Goal: Information Seeking & Learning: Find specific page/section

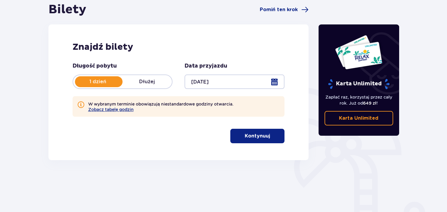
scroll to position [64, 0]
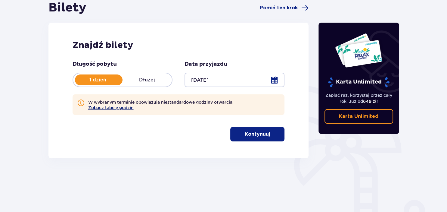
click at [123, 108] on button "Zobacz tabelę godzin" at bounding box center [110, 107] width 45 height 5
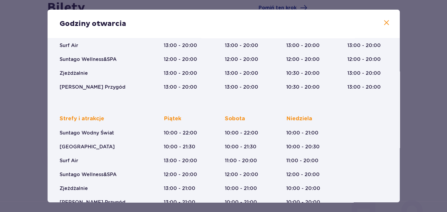
scroll to position [104, 0]
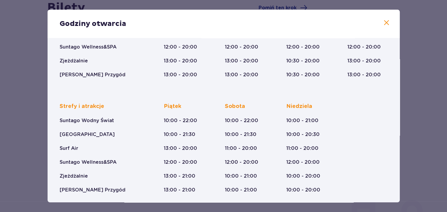
click at [387, 25] on span at bounding box center [386, 22] width 7 height 7
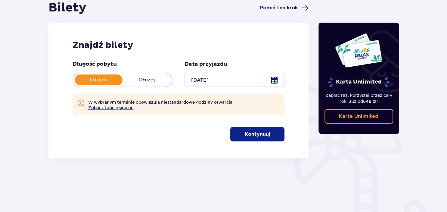
click at [265, 138] on button "Kontynuuj" at bounding box center [257, 134] width 54 height 14
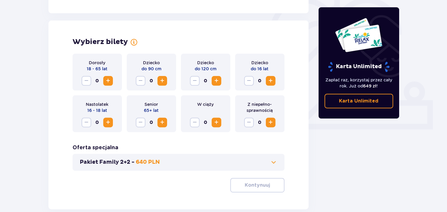
scroll to position [195, 0]
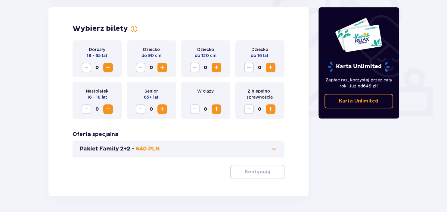
click at [108, 67] on span "Zwiększ" at bounding box center [107, 67] width 7 height 7
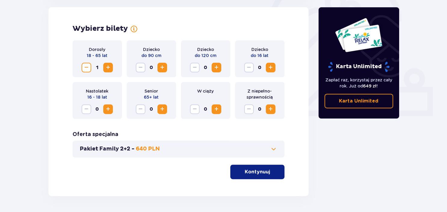
click at [108, 67] on span "Zwiększ" at bounding box center [107, 67] width 7 height 7
click at [271, 151] on span at bounding box center [273, 148] width 7 height 7
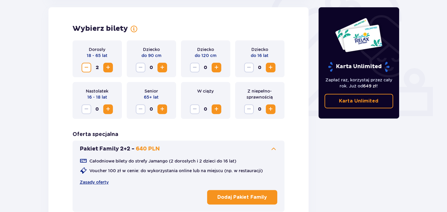
click at [271, 151] on span at bounding box center [273, 148] width 7 height 7
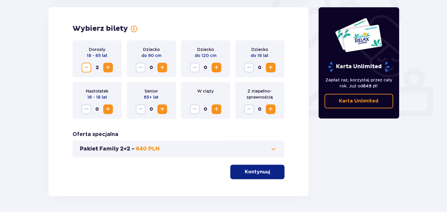
click at [256, 172] on p "Kontynuuj" at bounding box center [257, 171] width 25 height 7
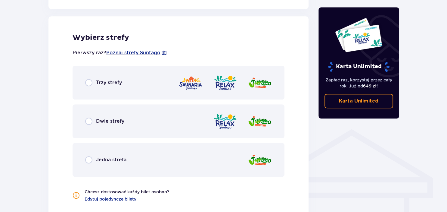
scroll to position [362, 0]
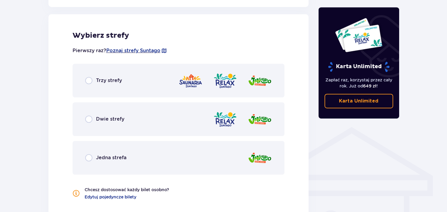
click at [89, 120] on input "radio" at bounding box center [88, 118] width 7 height 7
radio input "true"
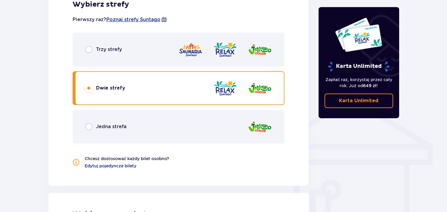
scroll to position [381, 0]
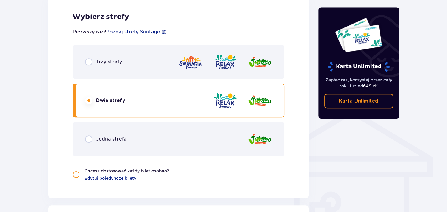
click at [89, 64] on input "radio" at bounding box center [88, 61] width 7 height 7
radio input "true"
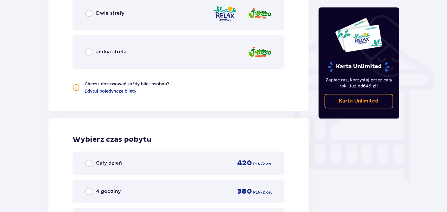
scroll to position [398, 0]
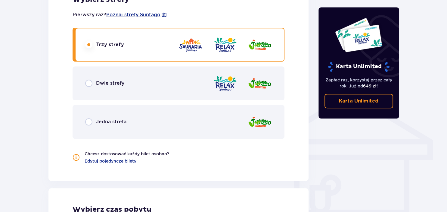
click at [88, 80] on input "radio" at bounding box center [88, 82] width 7 height 7
radio input "true"
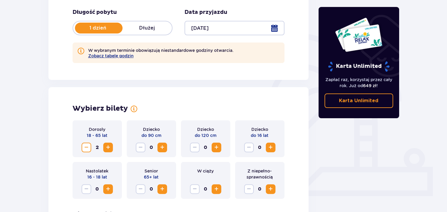
scroll to position [95, 0]
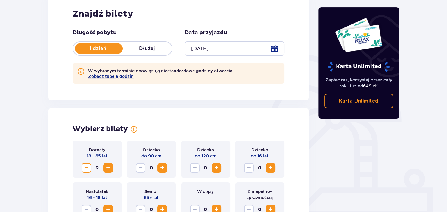
click at [355, 103] on p "Karta Unlimited" at bounding box center [358, 101] width 39 height 7
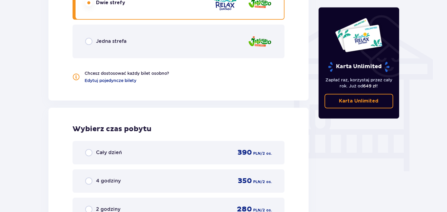
scroll to position [541, 0]
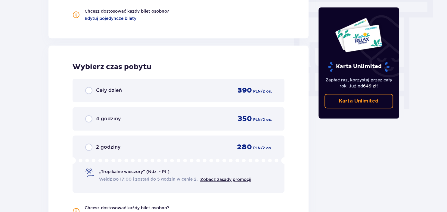
click at [90, 119] on input "radio" at bounding box center [88, 118] width 7 height 7
radio input "true"
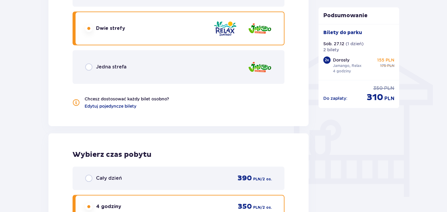
scroll to position [395, 0]
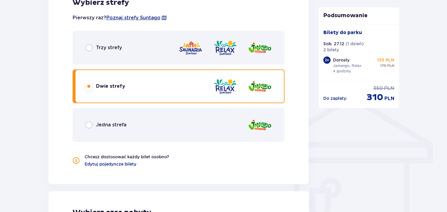
click at [189, 51] on img at bounding box center [191, 47] width 24 height 17
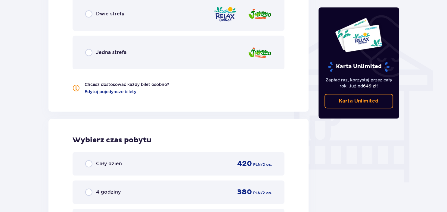
scroll to position [541, 0]
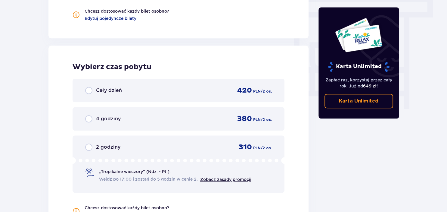
click at [88, 119] on input "radio" at bounding box center [88, 118] width 7 height 7
radio input "true"
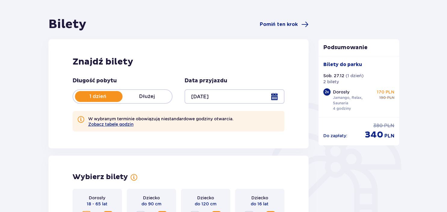
scroll to position [0, 0]
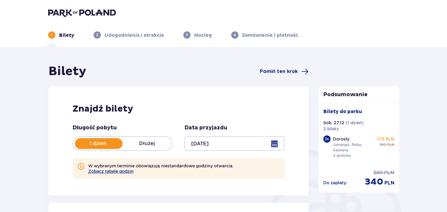
click at [60, 14] on img at bounding box center [82, 12] width 68 height 8
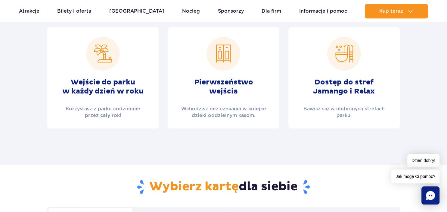
scroll to position [254, 0]
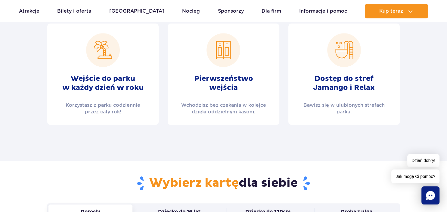
click at [332, 111] on div "Dostęp do stref Jamango i Relax Bawisz się w ulubionych strefach parku." at bounding box center [343, 73] width 111 height 101
click at [340, 48] on img at bounding box center [344, 50] width 34 height 34
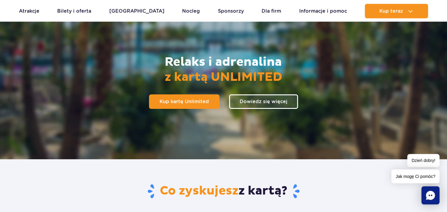
scroll to position [0, 0]
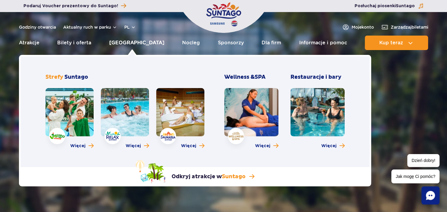
click at [127, 41] on link "[GEOGRAPHIC_DATA]" at bounding box center [136, 43] width 55 height 14
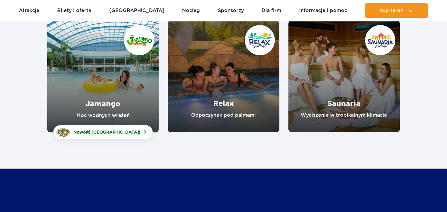
scroll to position [95, 0]
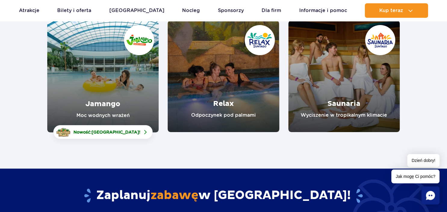
click at [105, 106] on link "Jamango" at bounding box center [102, 76] width 111 height 112
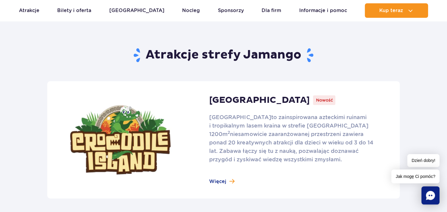
scroll to position [254, 0]
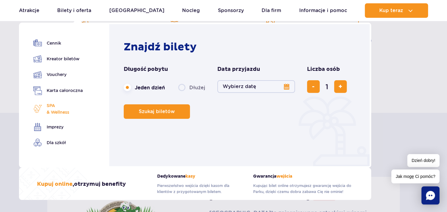
click at [69, 110] on span "SPA & Wellness" at bounding box center [58, 108] width 23 height 13
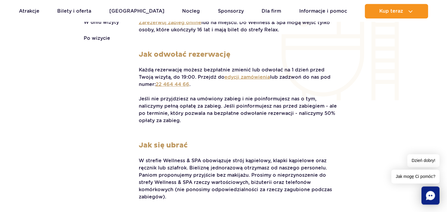
scroll to position [1301, 0]
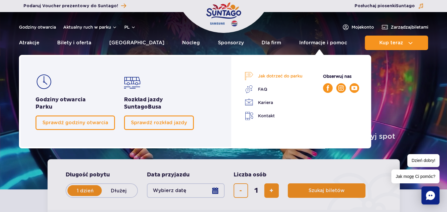
click at [266, 76] on link "Jak dotrzeć do parku" at bounding box center [274, 76] width 58 height 8
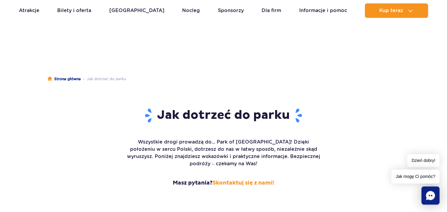
scroll to position [95, 0]
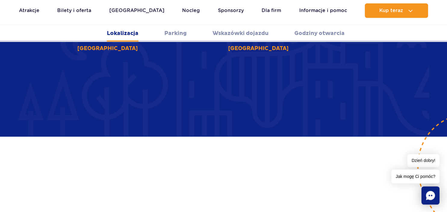
scroll to position [382, 0]
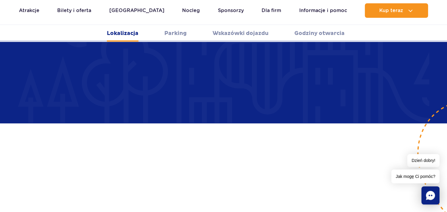
click at [182, 36] on link "Parking" at bounding box center [175, 33] width 22 height 17
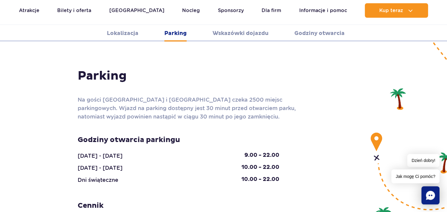
scroll to position [600, 0]
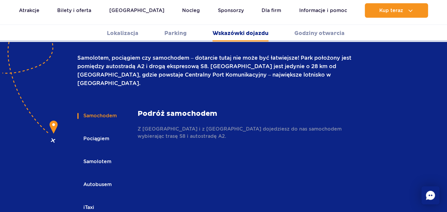
scroll to position [854, 0]
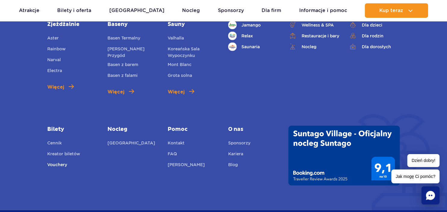
scroll to position [1585, 0]
